Goal: Find specific page/section: Find specific page/section

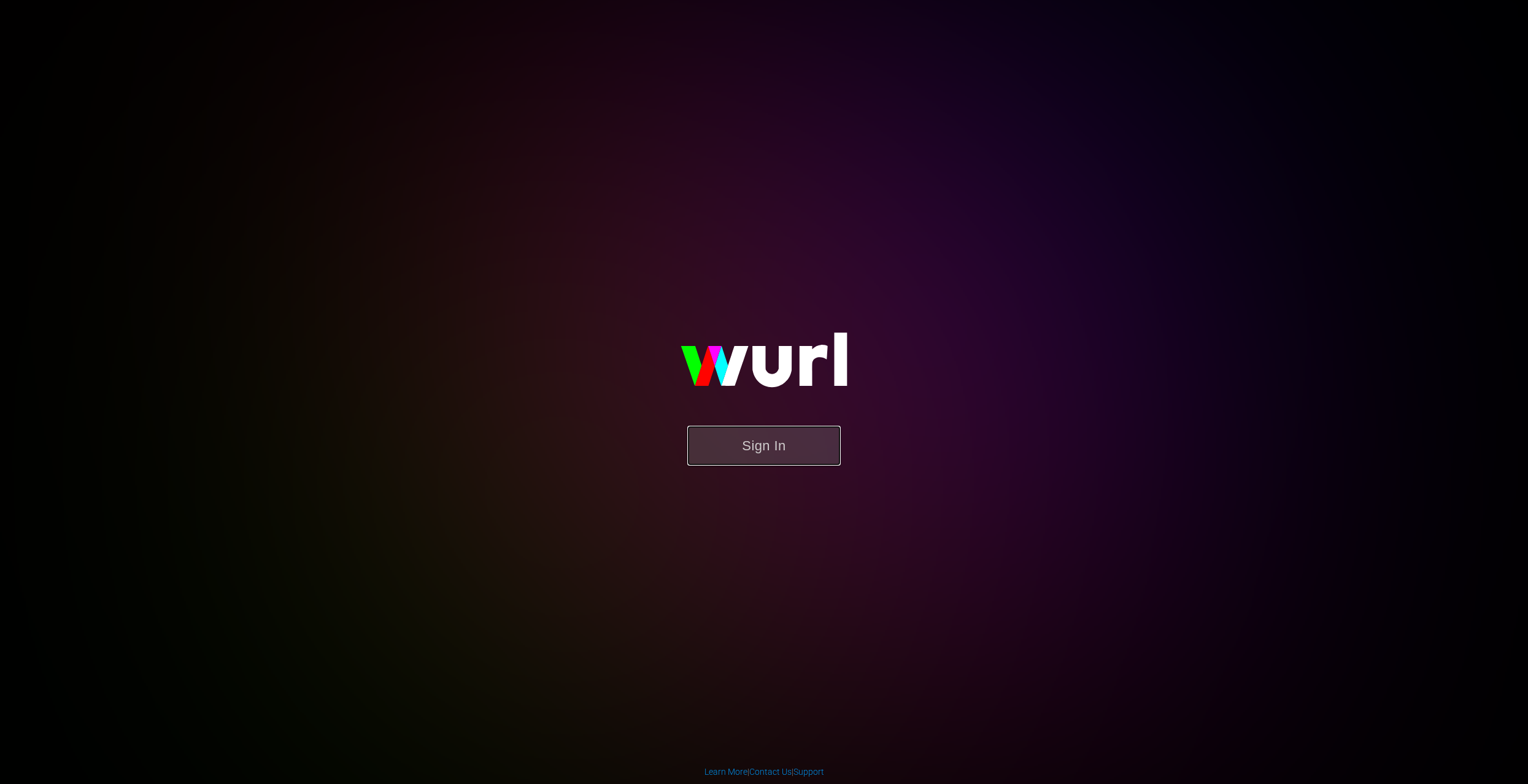
click at [790, 435] on button "Sign In" at bounding box center [764, 446] width 153 height 40
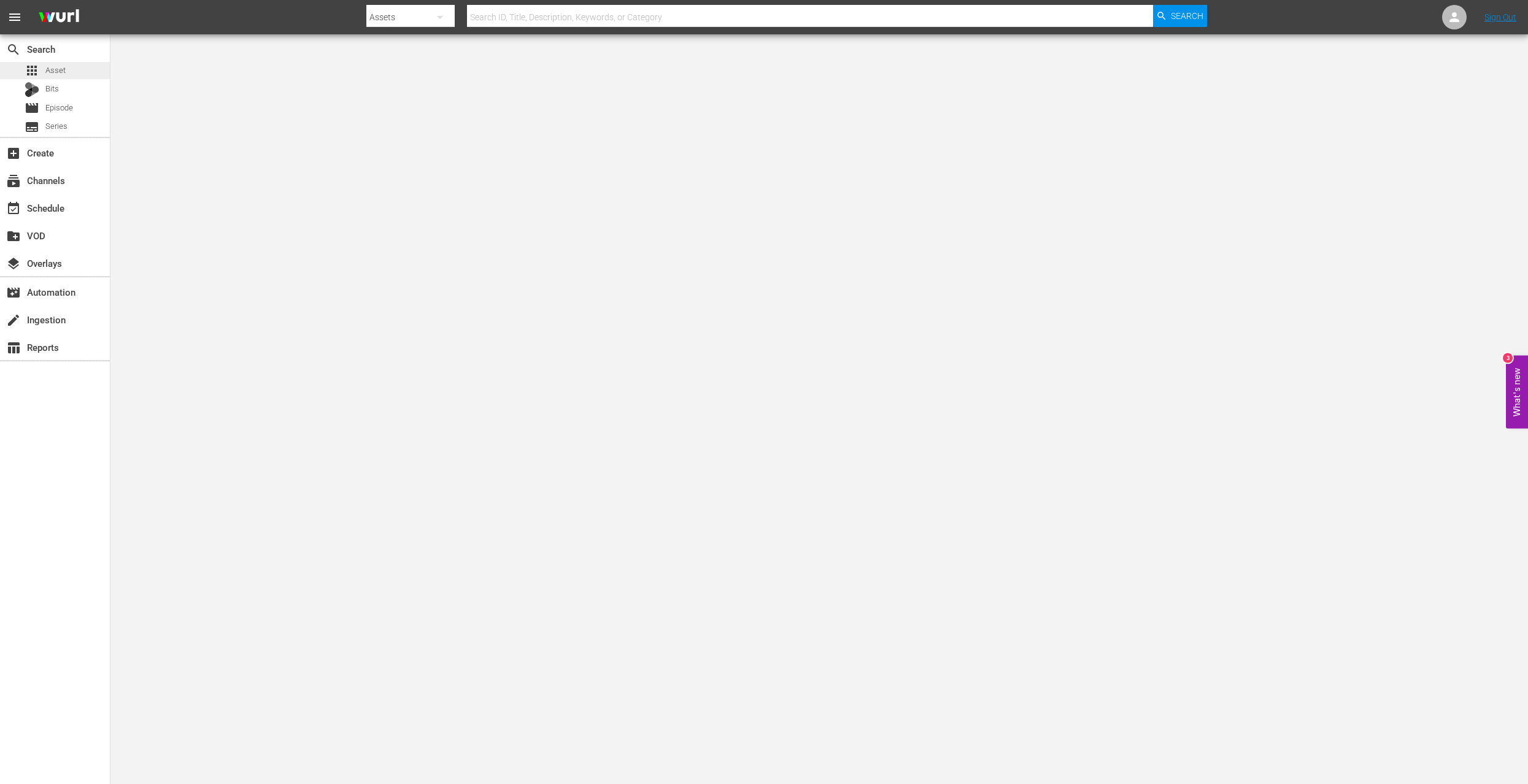
click at [51, 65] on span "Asset" at bounding box center [55, 70] width 20 height 12
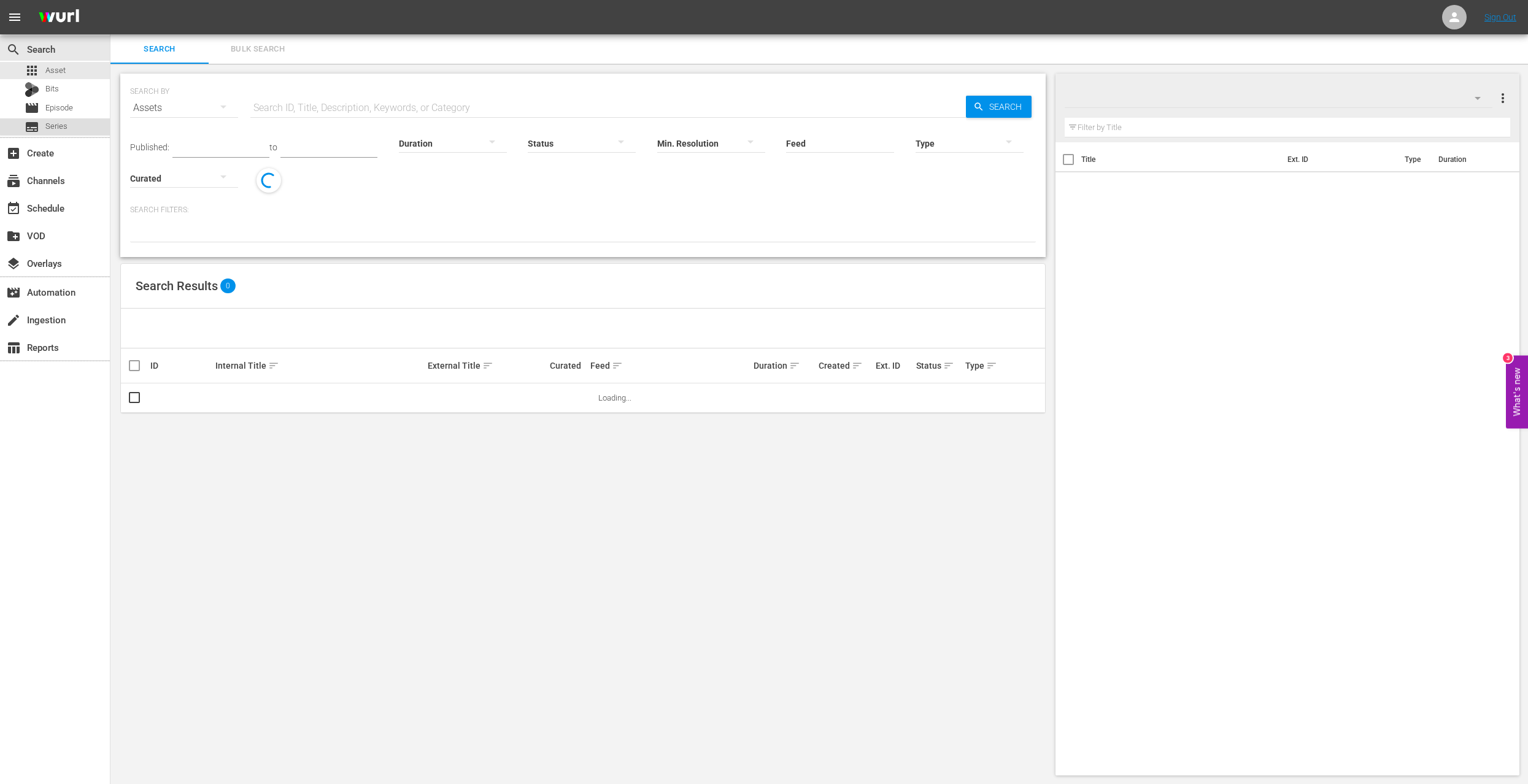
click at [55, 125] on span "Series" at bounding box center [56, 126] width 22 height 12
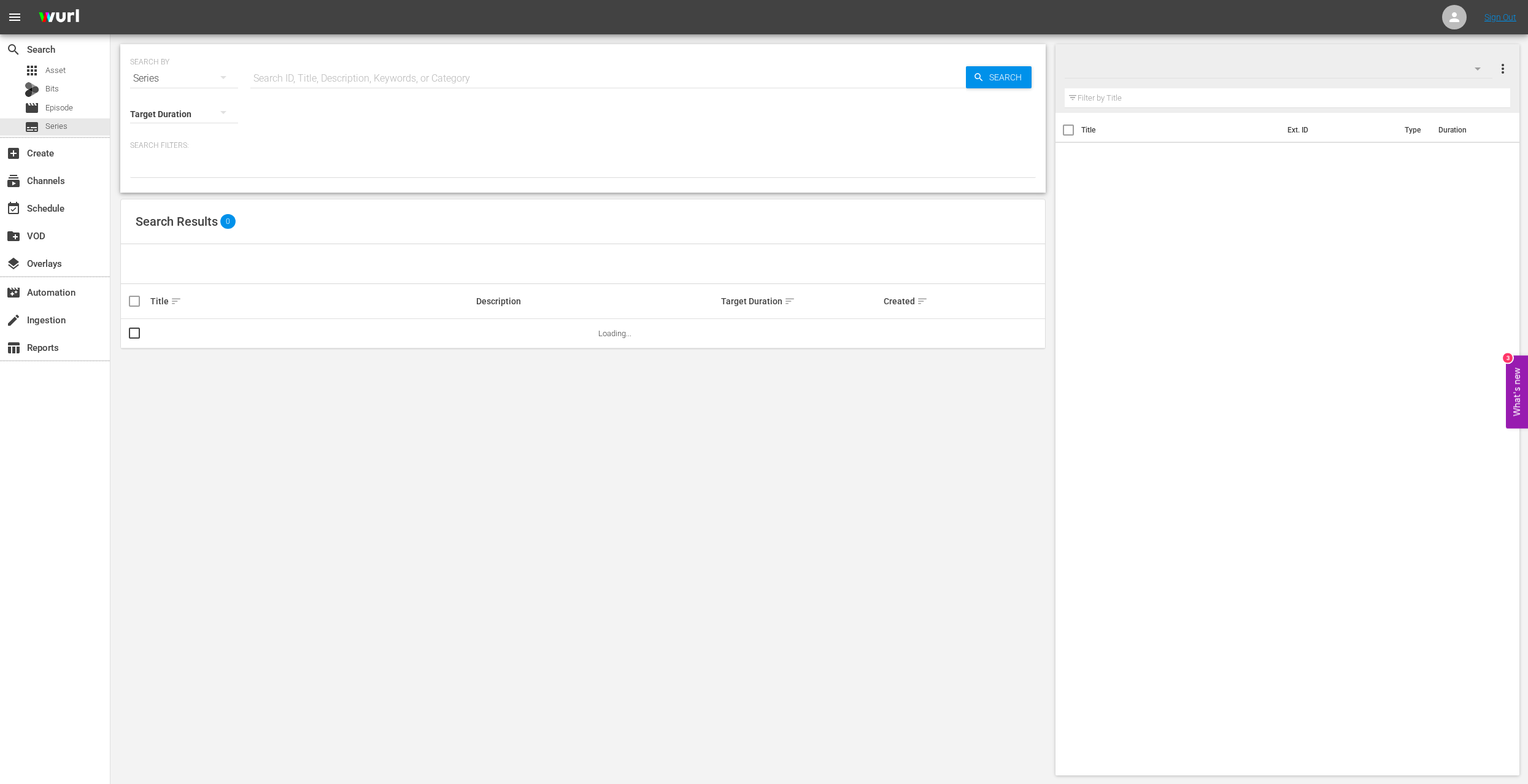
click at [332, 71] on input "text" at bounding box center [608, 78] width 715 height 30
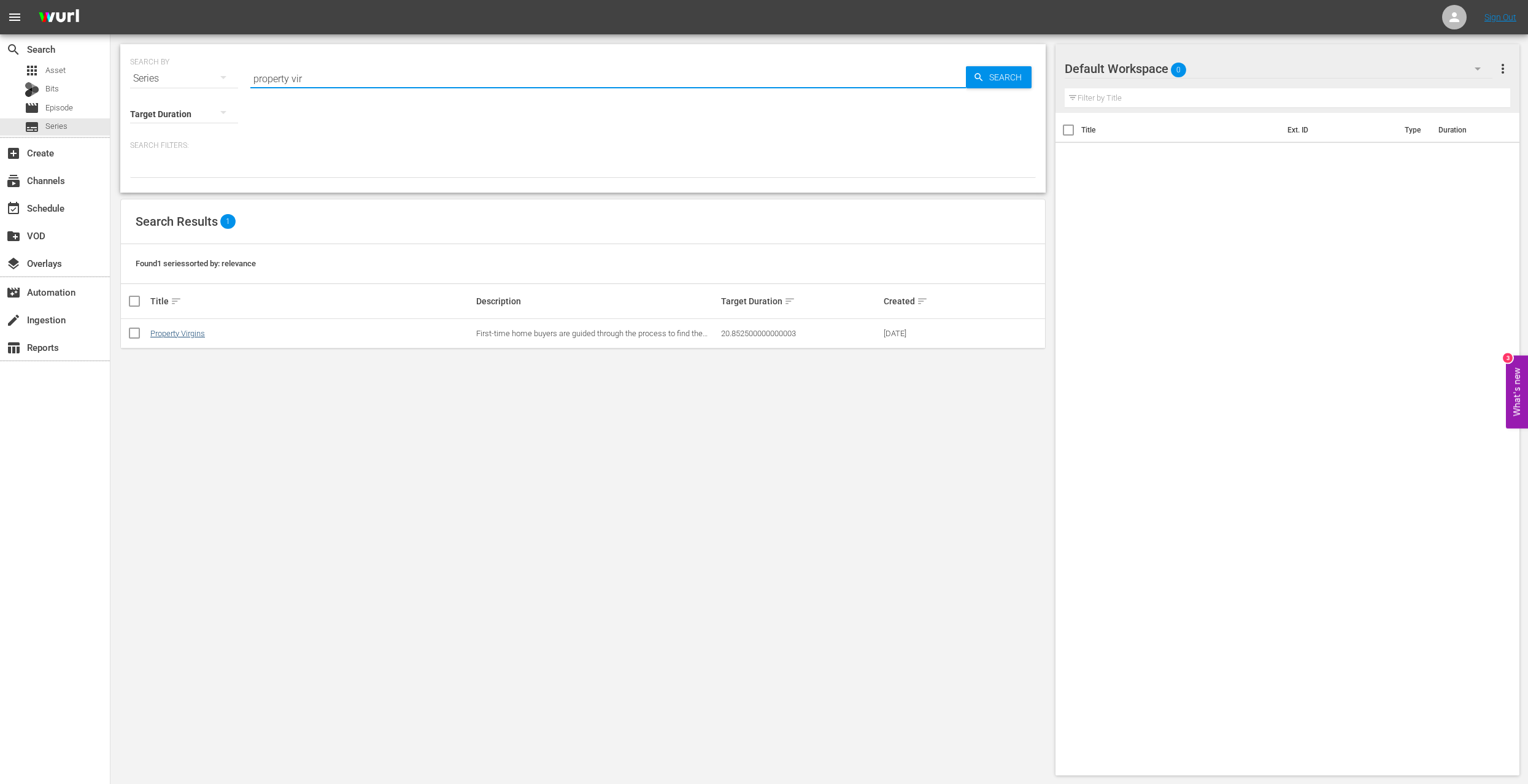
type input "property vir"
click at [188, 333] on link "Property Virgins" at bounding box center [178, 334] width 55 height 9
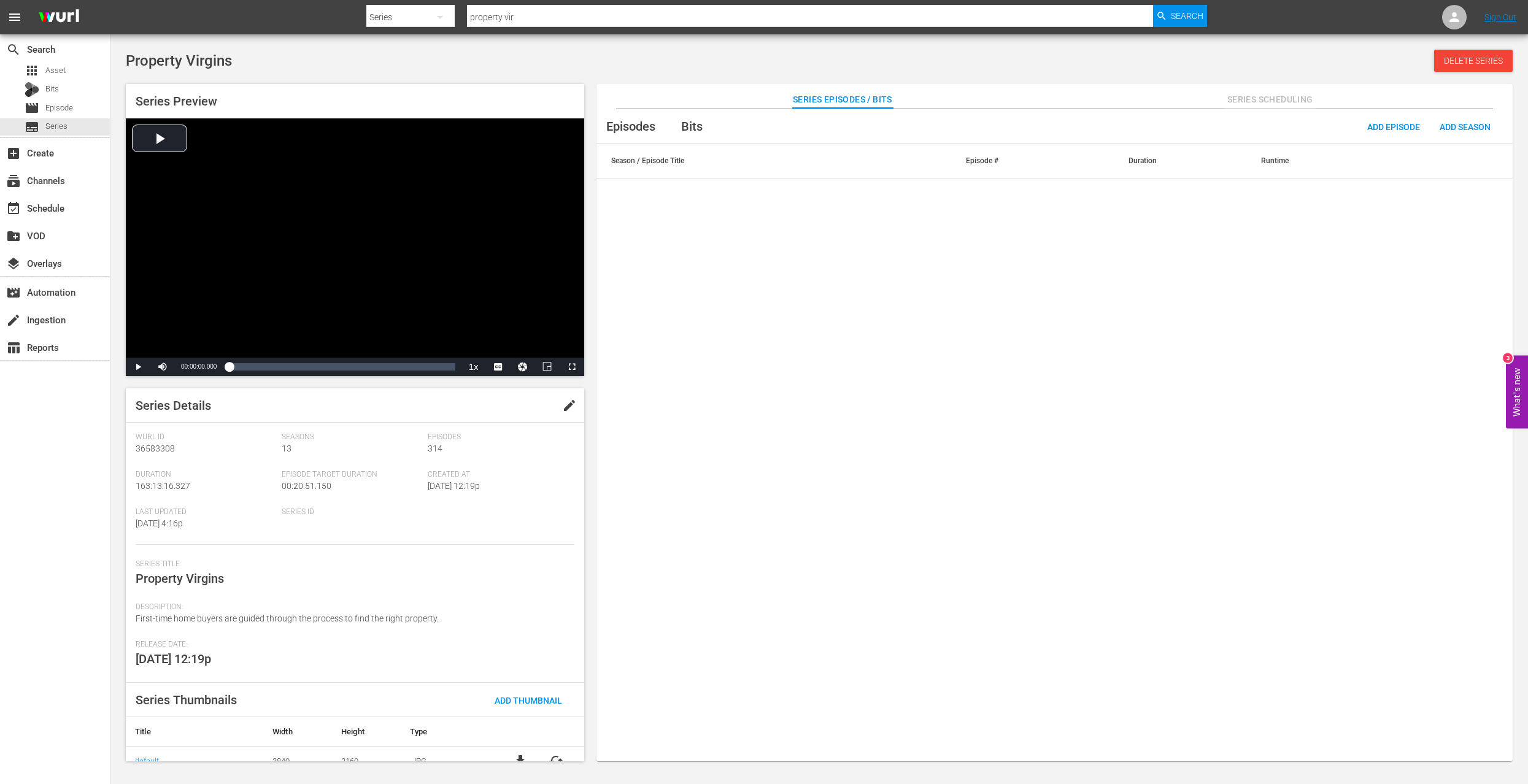
scroll to position [74, 0]
